Goal: Task Accomplishment & Management: Manage account settings

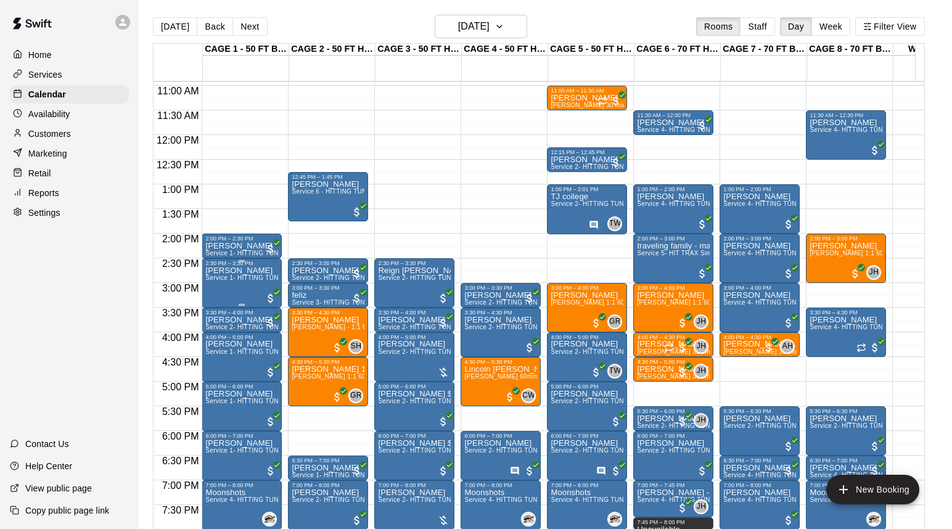
scroll to position [526, 0]
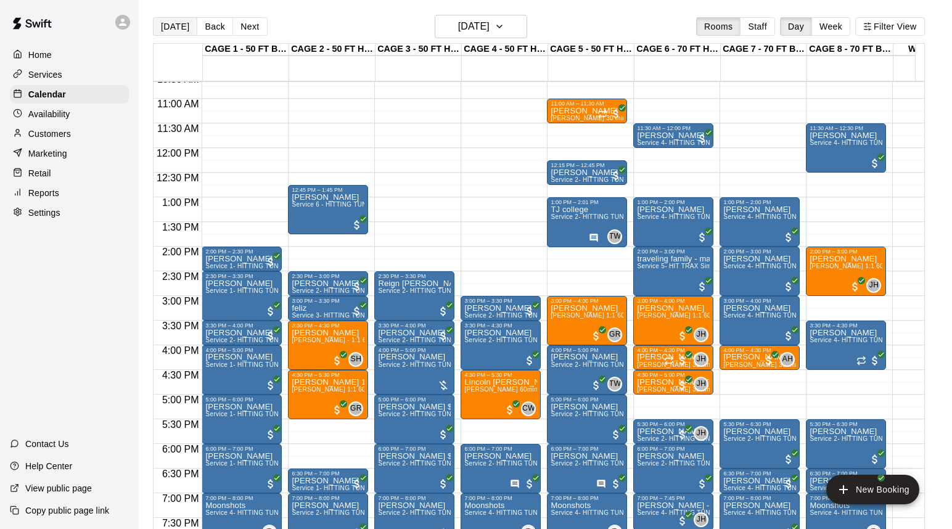
click at [174, 29] on button "[DATE]" at bounding box center [175, 26] width 44 height 18
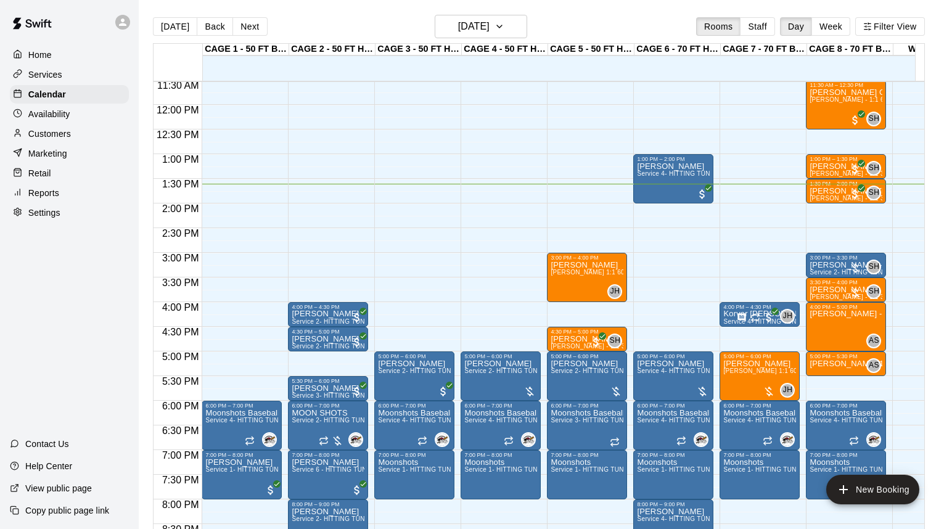
scroll to position [617, 0]
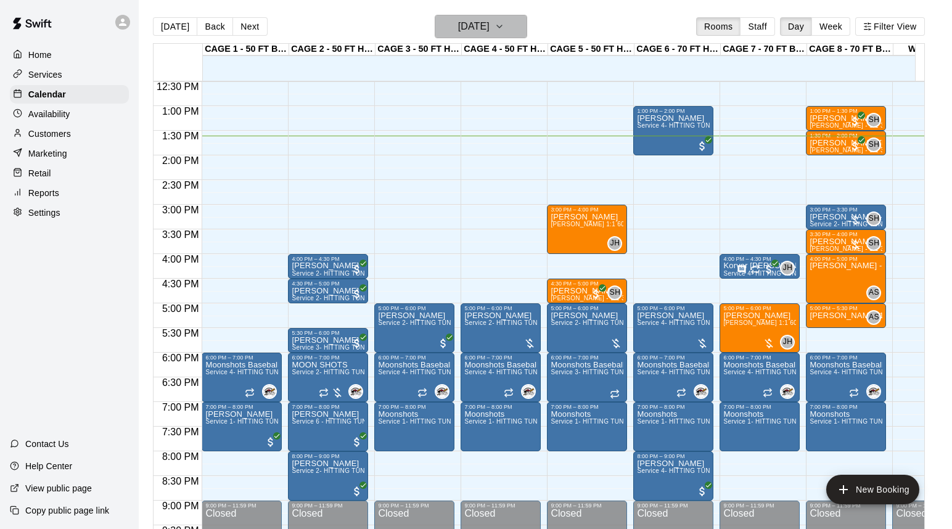
click at [468, 21] on h6 "[DATE]" at bounding box center [473, 26] width 31 height 17
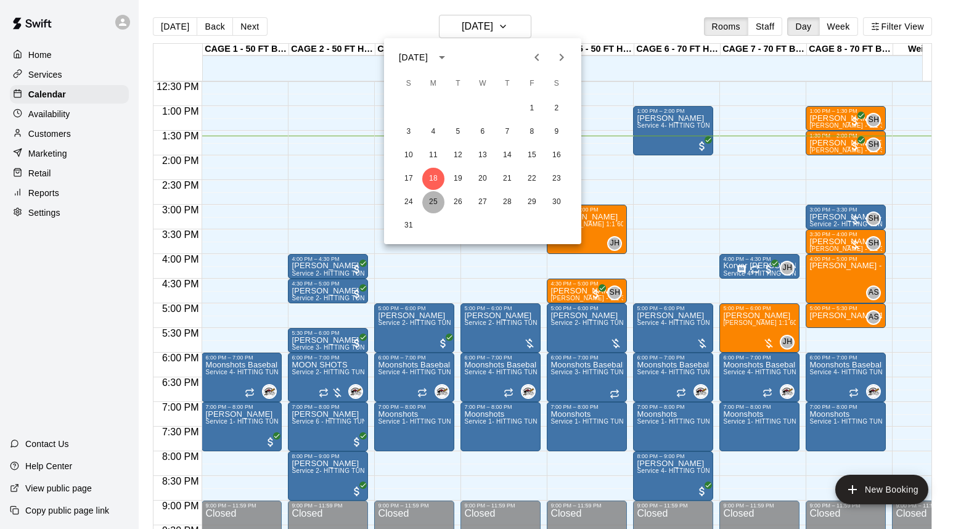
click at [435, 203] on button "25" at bounding box center [433, 202] width 22 height 22
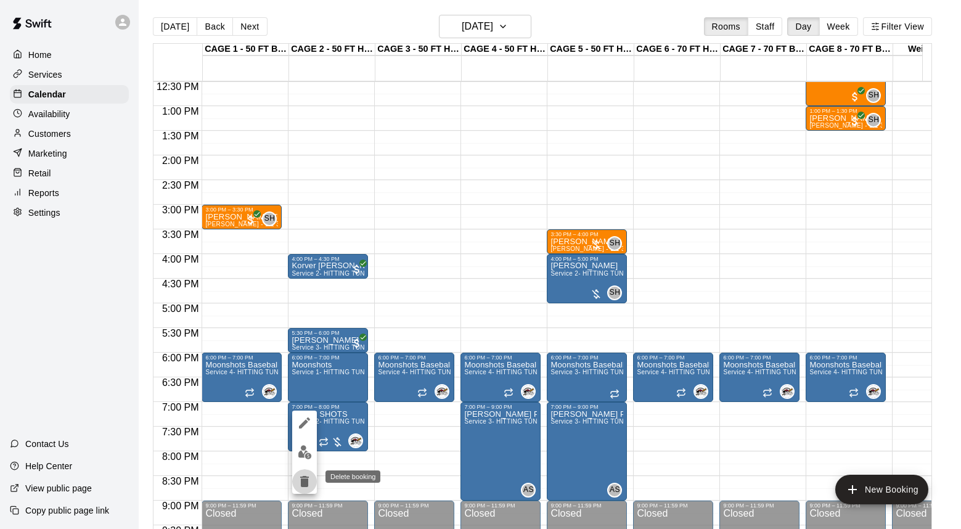
click at [301, 480] on icon "delete" at bounding box center [304, 481] width 9 height 11
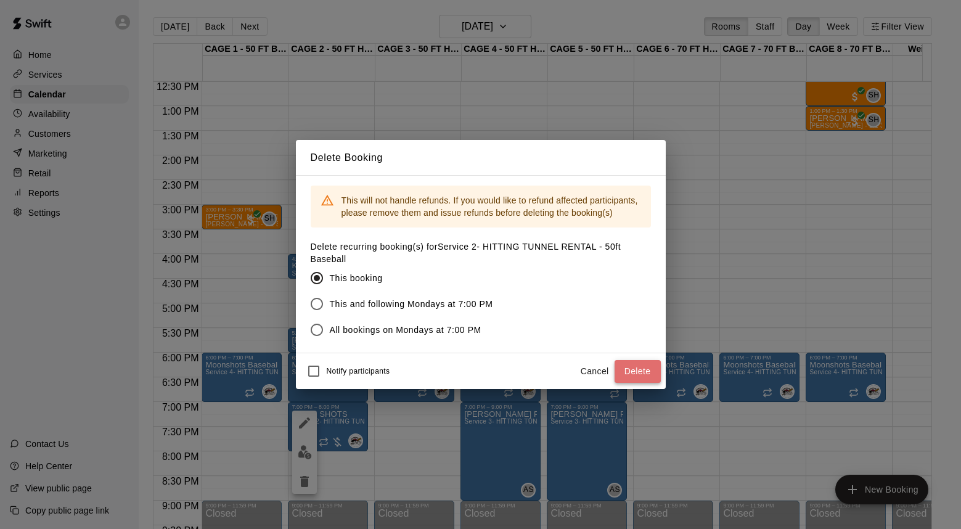
click at [655, 373] on button "Delete" at bounding box center [637, 371] width 46 height 23
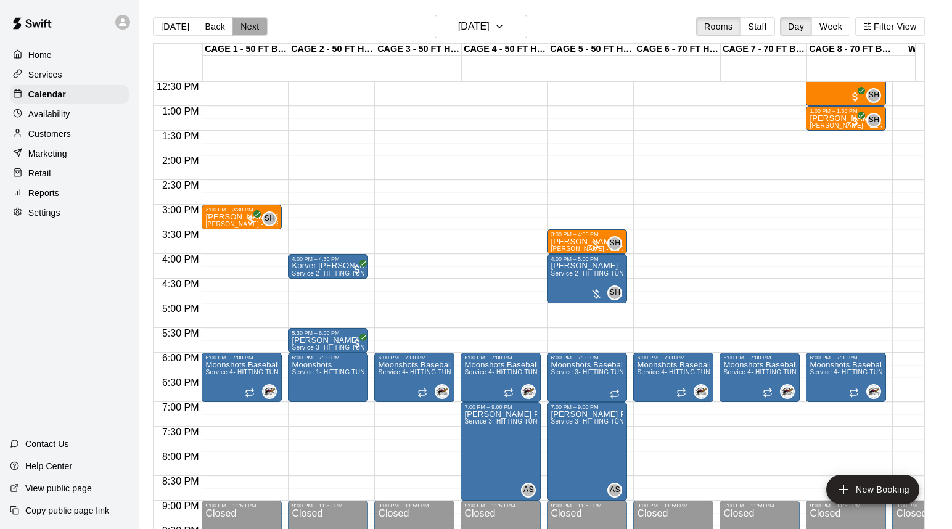
click at [252, 25] on button "Next" at bounding box center [249, 26] width 35 height 18
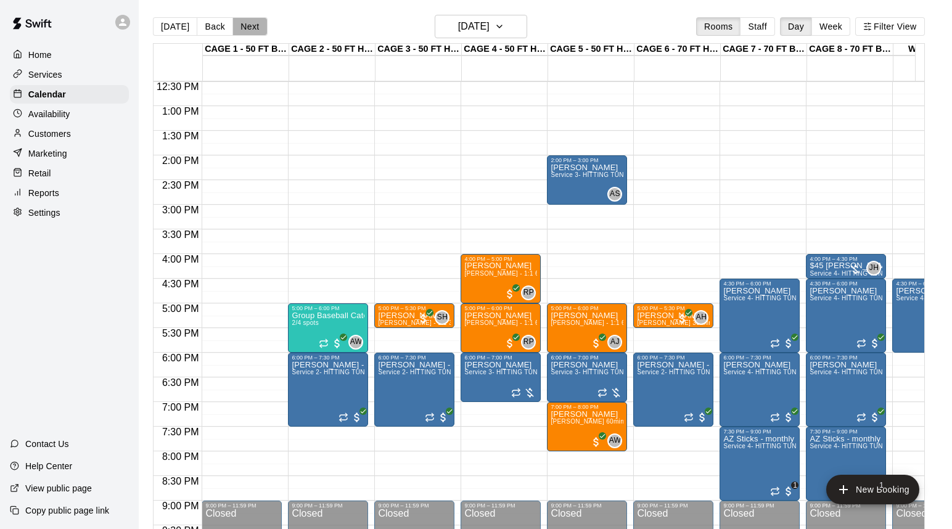
click at [252, 26] on button "Next" at bounding box center [249, 26] width 35 height 18
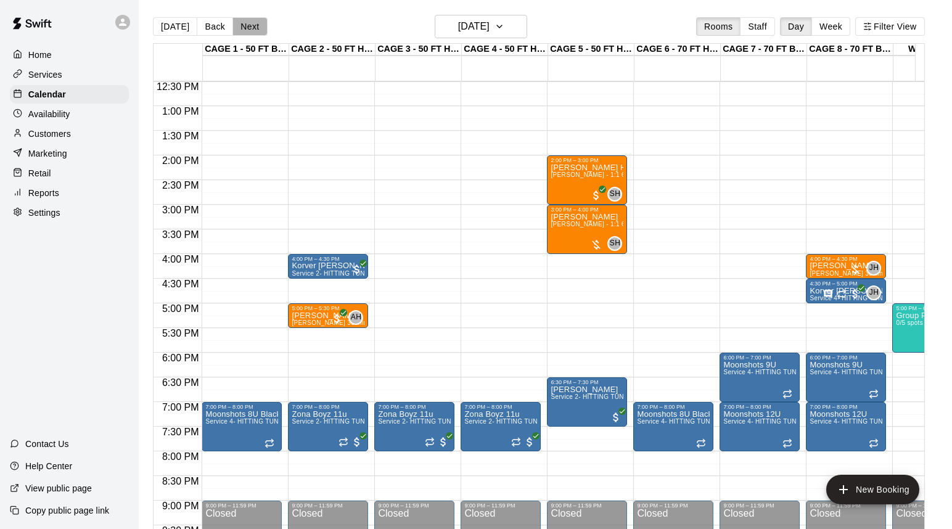
click at [252, 26] on button "Next" at bounding box center [249, 26] width 35 height 18
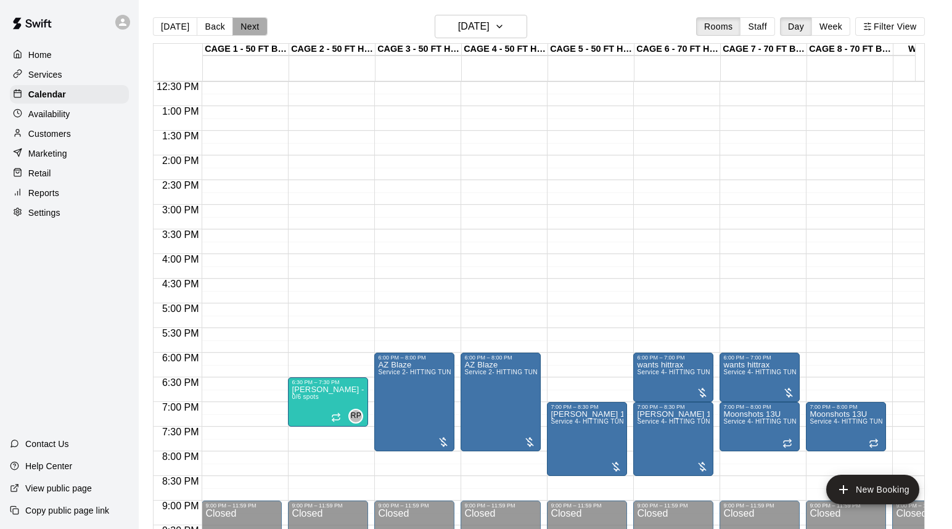
click at [242, 33] on button "Next" at bounding box center [249, 26] width 35 height 18
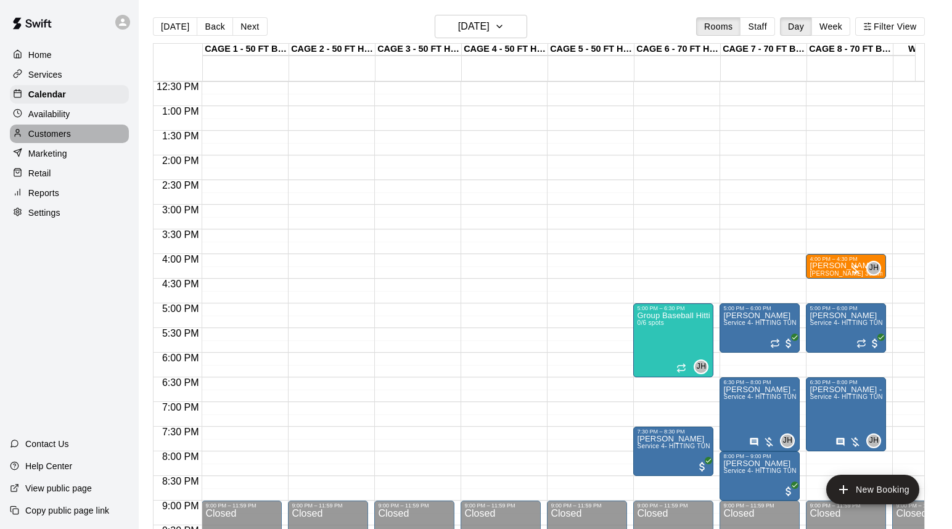
click at [46, 136] on p "Customers" at bounding box center [49, 134] width 43 height 12
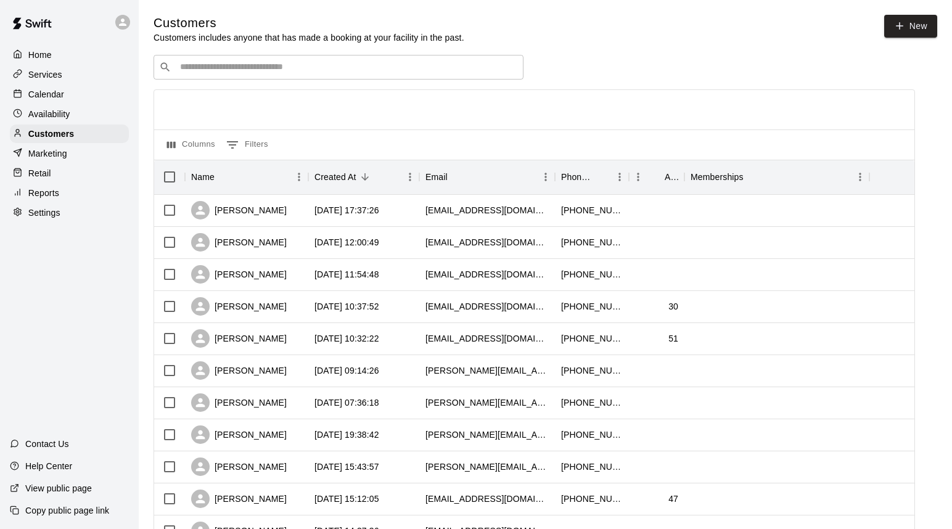
click at [226, 68] on input "Search customers by name or email" at bounding box center [346, 67] width 341 height 12
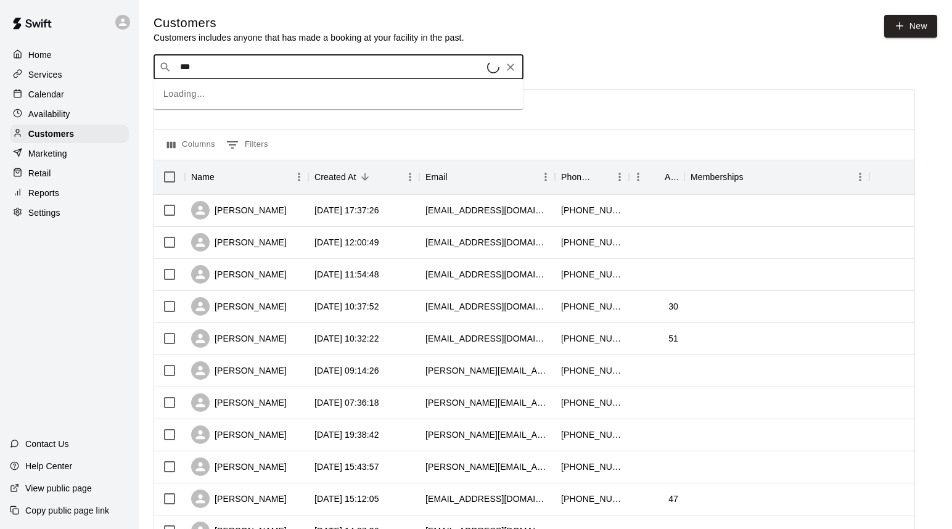
type input "****"
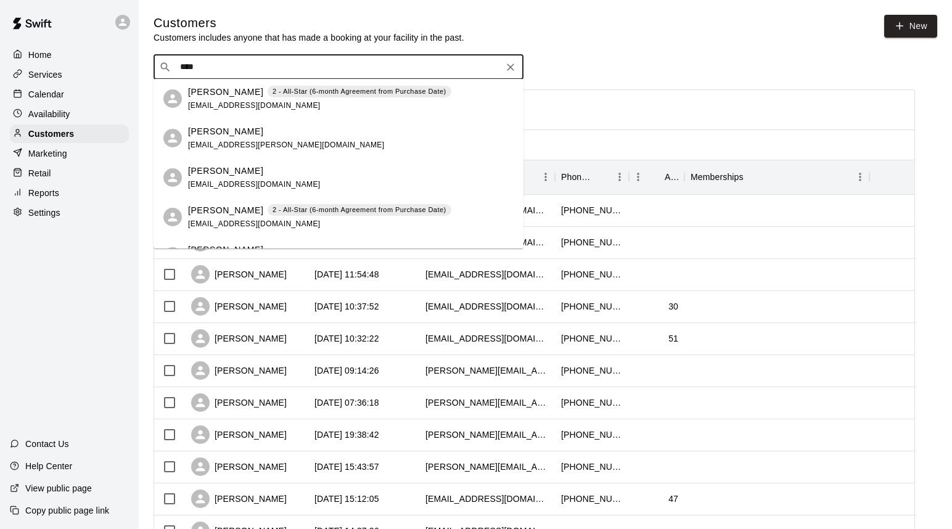
click at [234, 99] on div "[PERSON_NAME] 2 - All-Star (6-month Agreement from Purchase Date) [EMAIL_ADDRES…" at bounding box center [319, 99] width 263 height 27
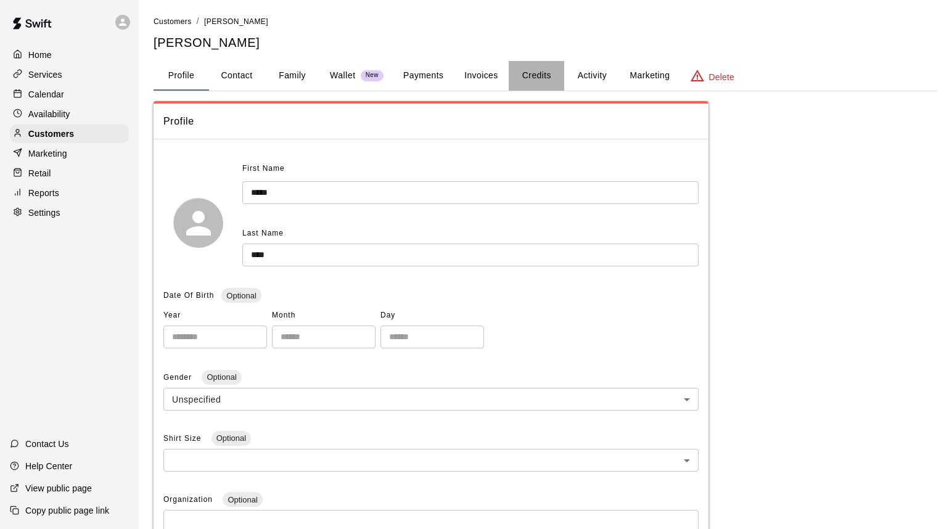
click at [525, 76] on button "Credits" at bounding box center [535, 76] width 55 height 30
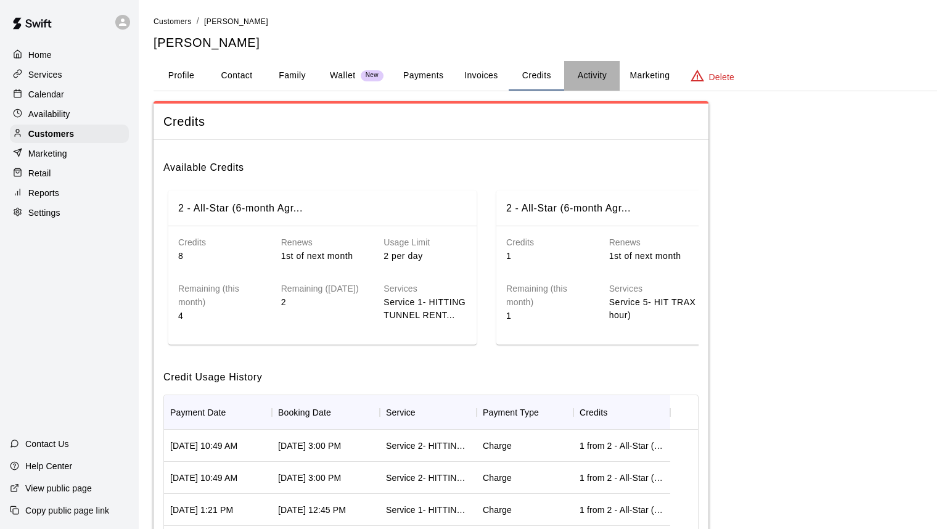
click at [595, 74] on button "Activity" at bounding box center [591, 76] width 55 height 30
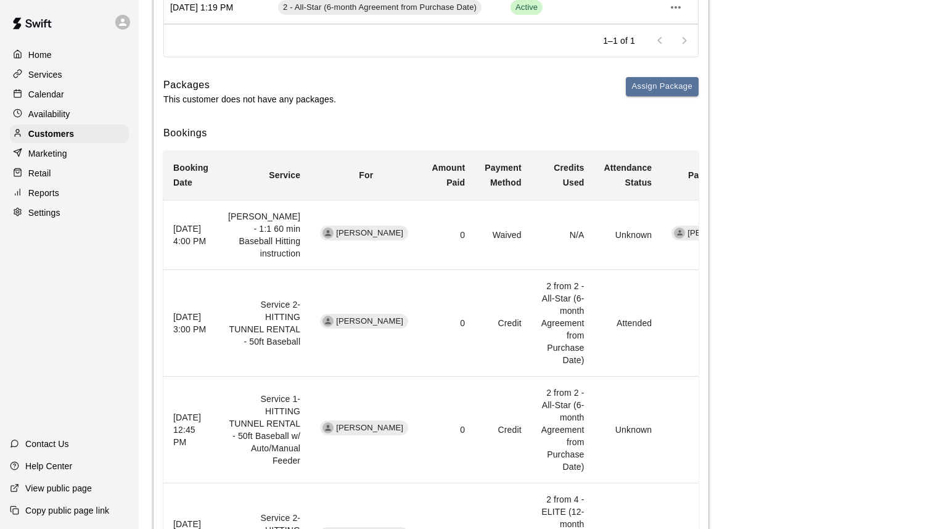
scroll to position [261, 0]
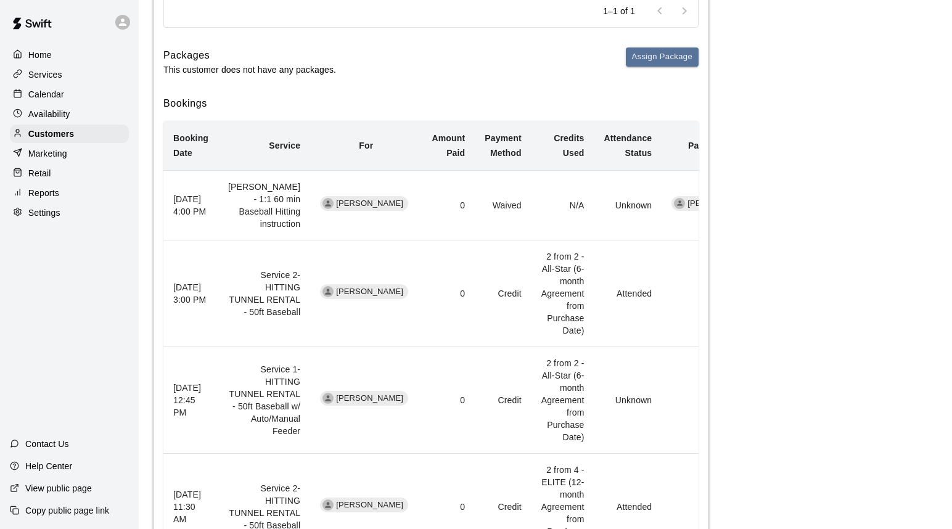
click at [50, 94] on p "Calendar" at bounding box center [46, 94] width 36 height 12
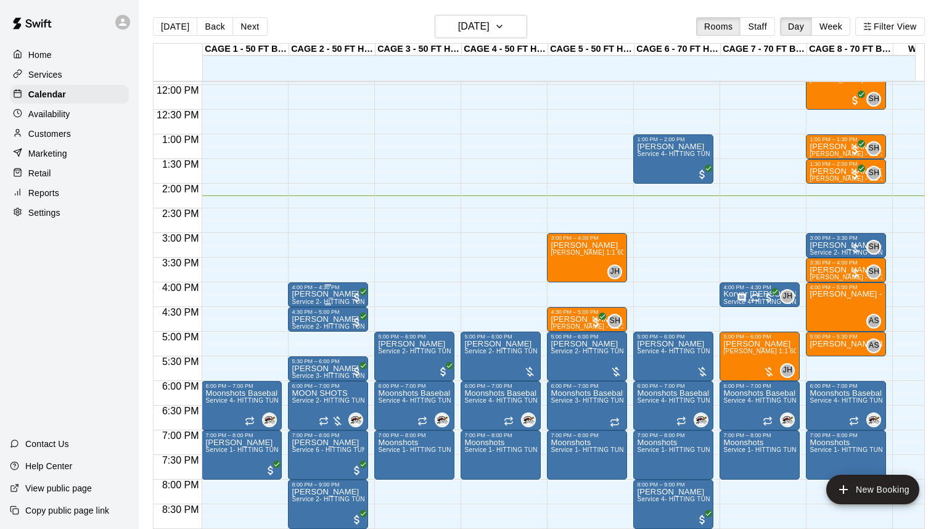
scroll to position [633, 0]
